Goal: Task Accomplishment & Management: Manage account settings

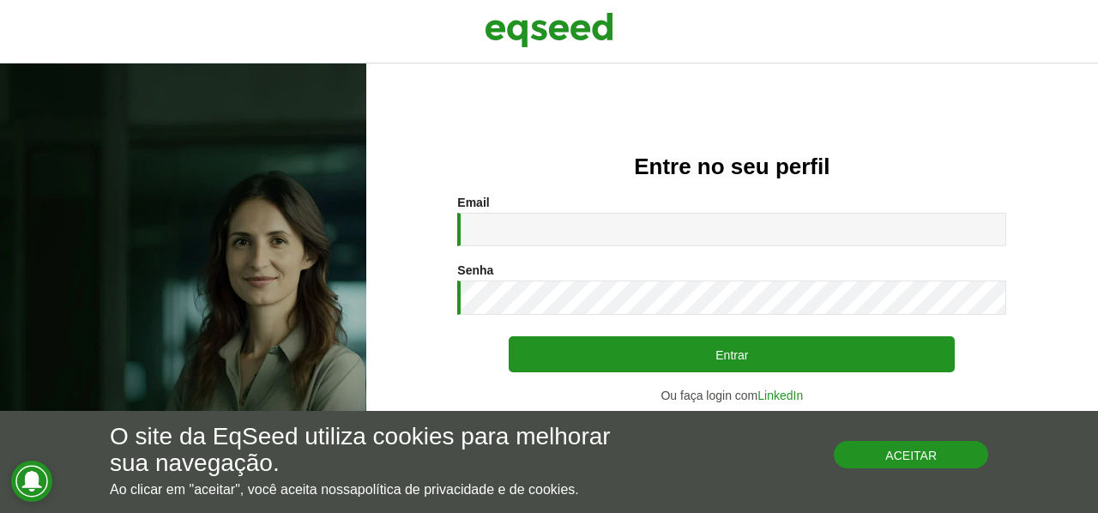
click at [962, 458] on button "Aceitar" at bounding box center [911, 454] width 154 height 27
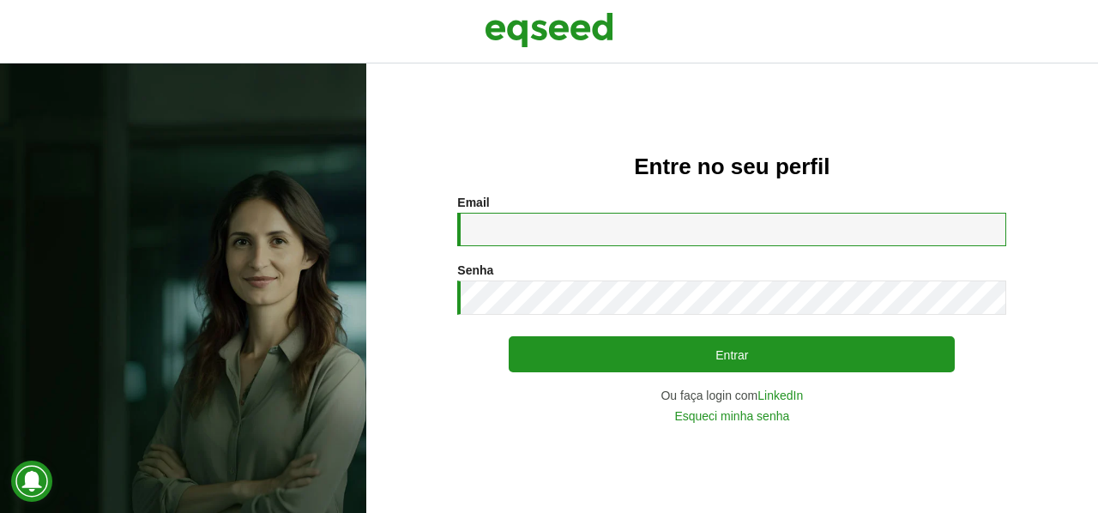
click at [587, 228] on input "Email *" at bounding box center [731, 229] width 549 height 33
type input "**********"
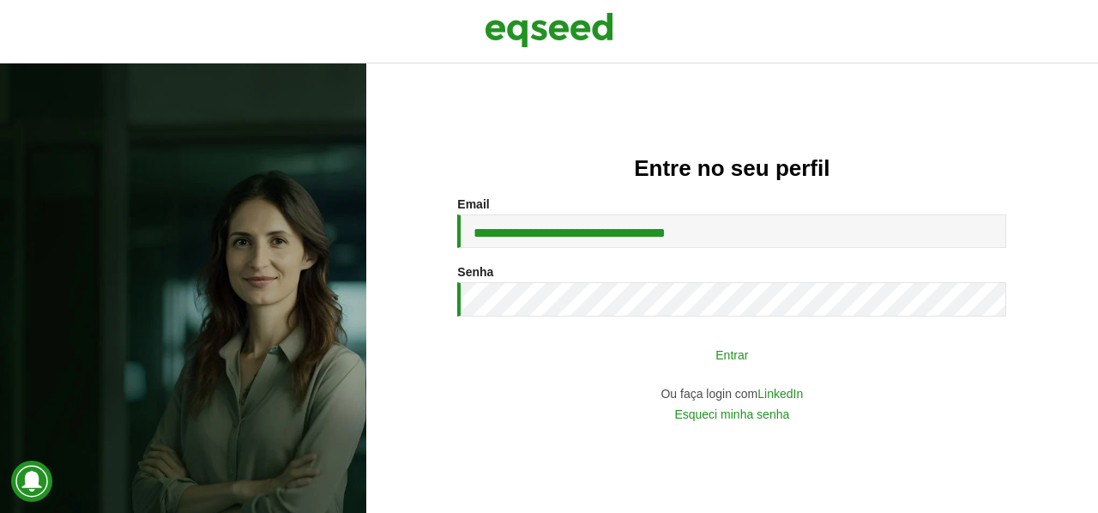
click at [764, 354] on button "Entrar" at bounding box center [732, 354] width 446 height 33
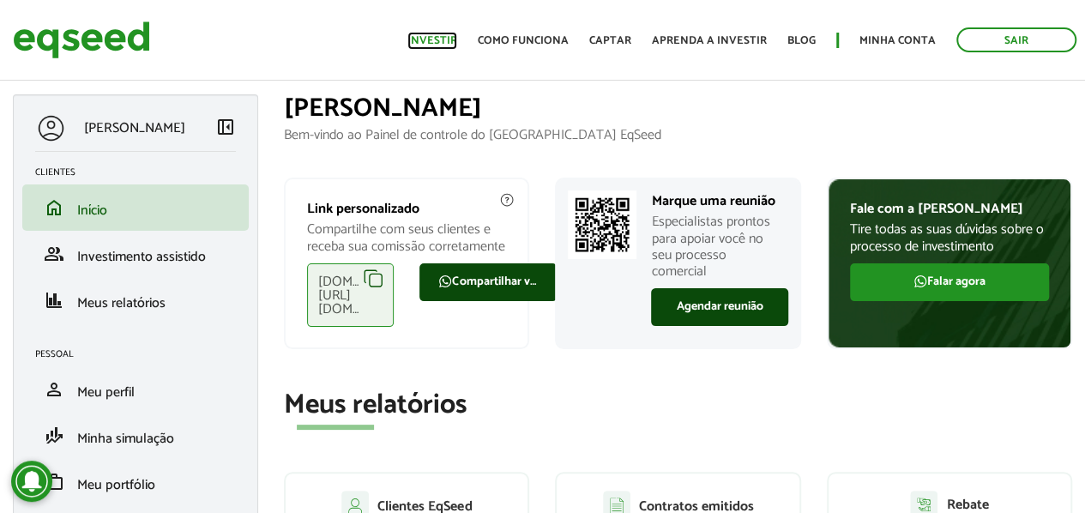
click at [449, 44] on link "Investir" at bounding box center [432, 40] width 50 height 11
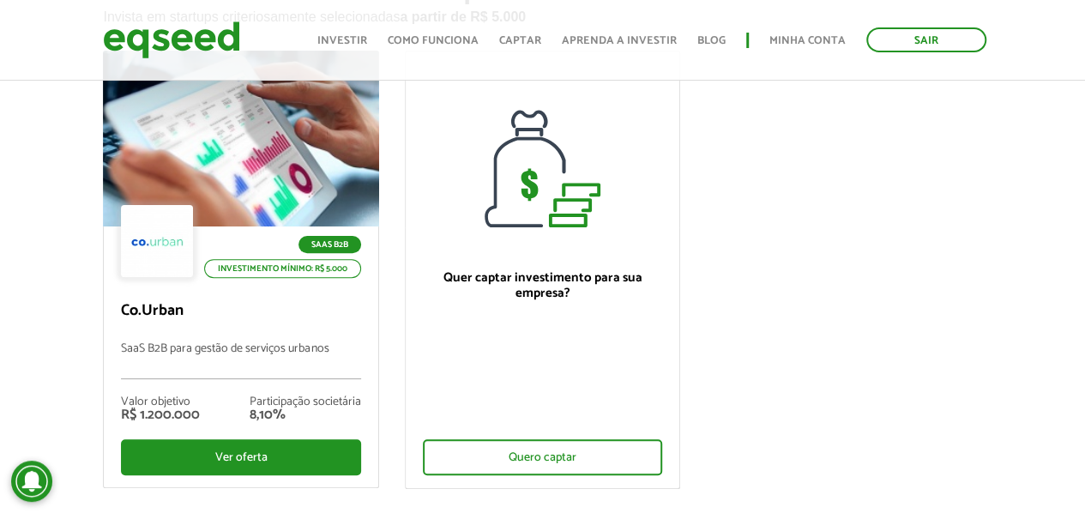
scroll to position [172, 0]
